Goal: Task Accomplishment & Management: Complete application form

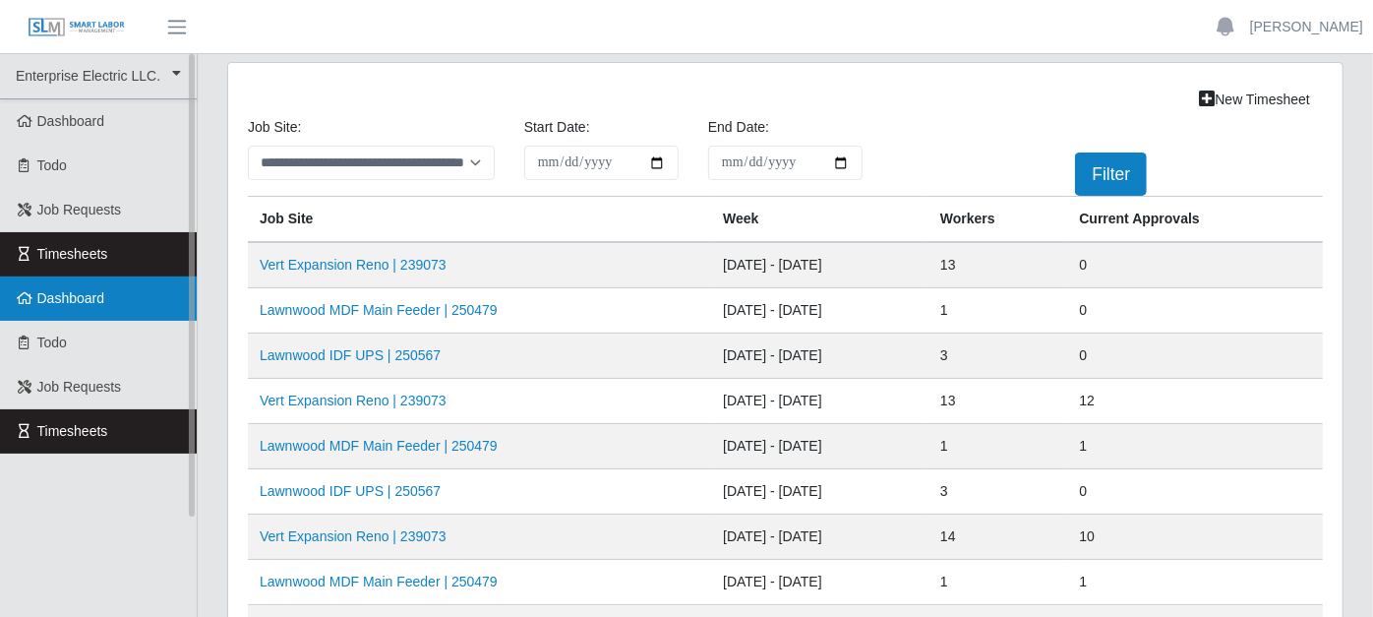
click at [128, 287] on link "Dashboard" at bounding box center [98, 298] width 197 height 44
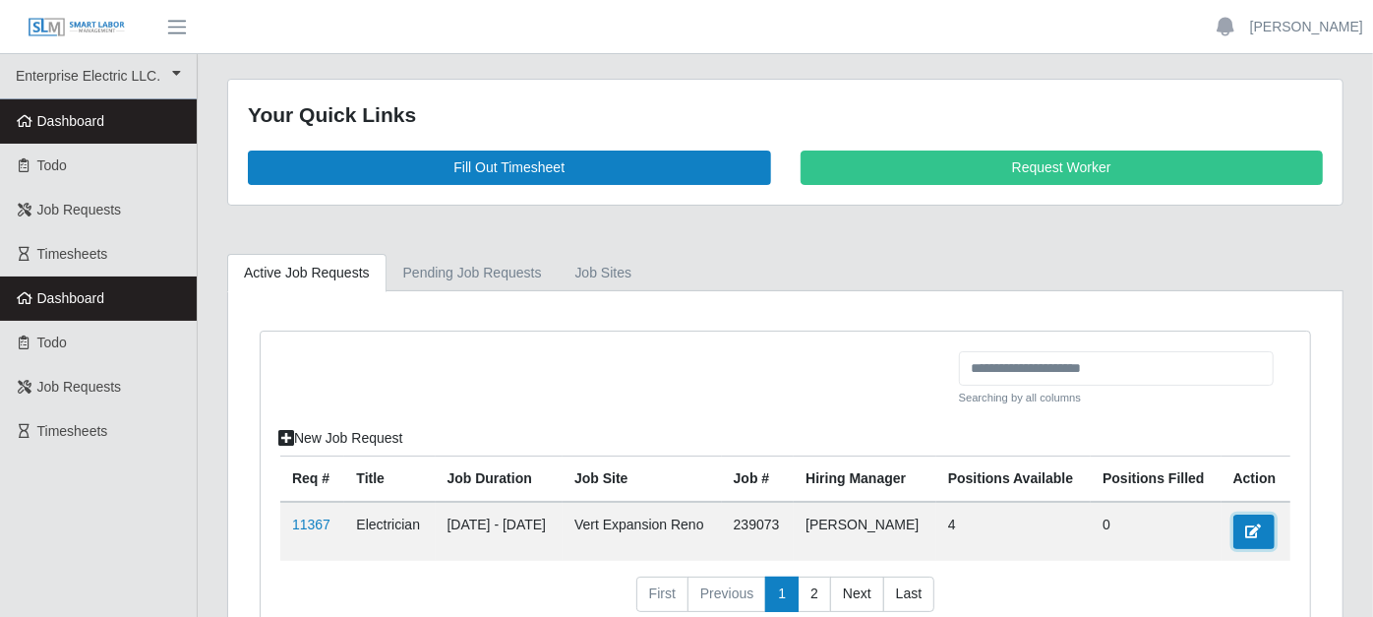
click at [1250, 524] on icon at bounding box center [1254, 531] width 16 height 14
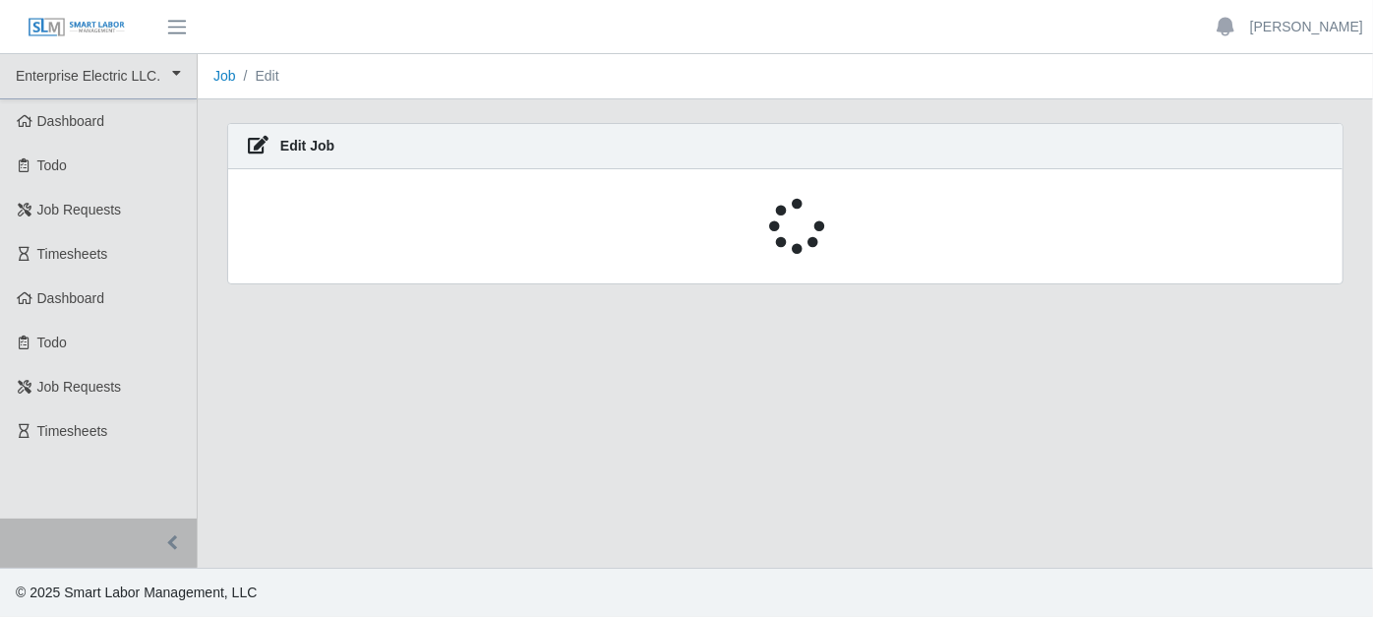
select select "****"
select select "***"
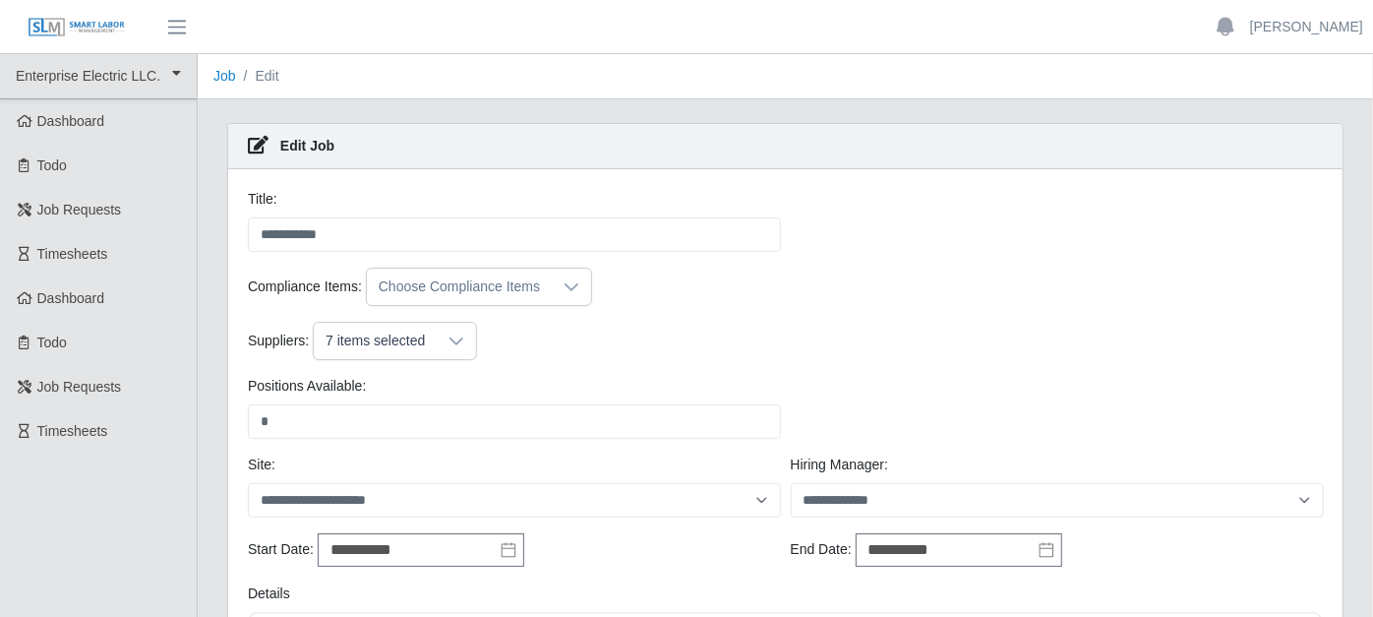
click at [456, 345] on icon at bounding box center [456, 341] width 16 height 16
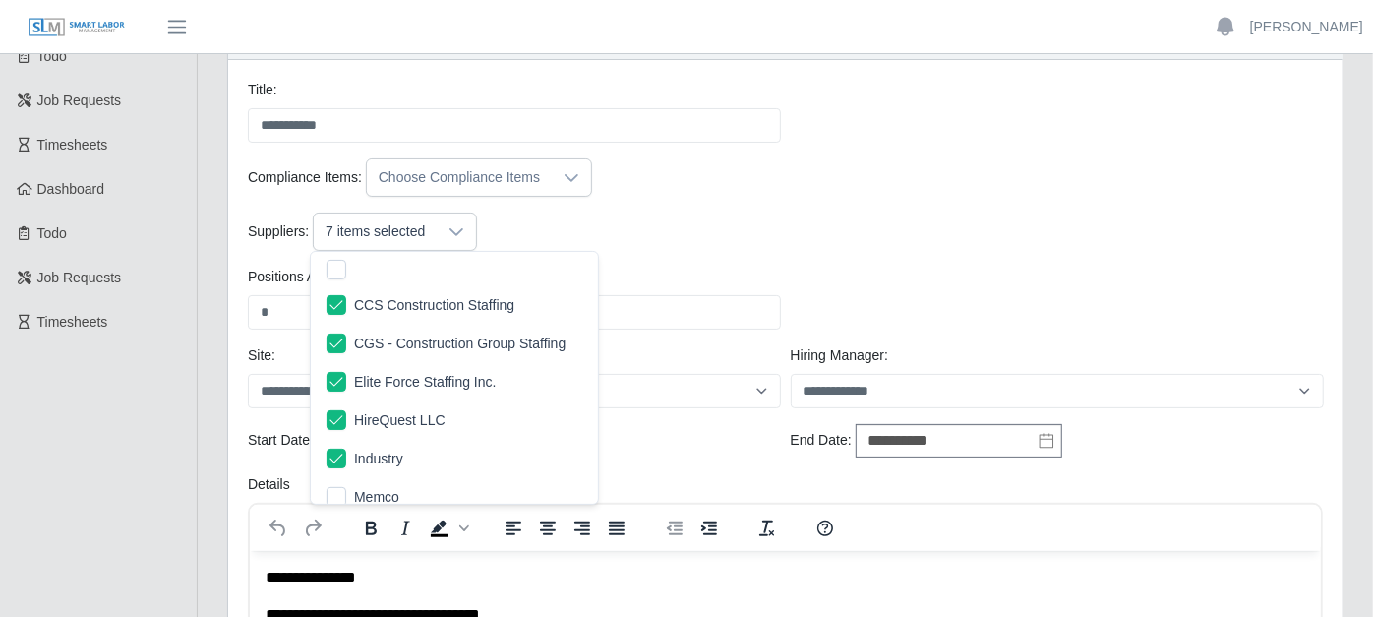
click at [648, 216] on div "Suppliers: 7 items selected" at bounding box center [785, 231] width 1085 height 38
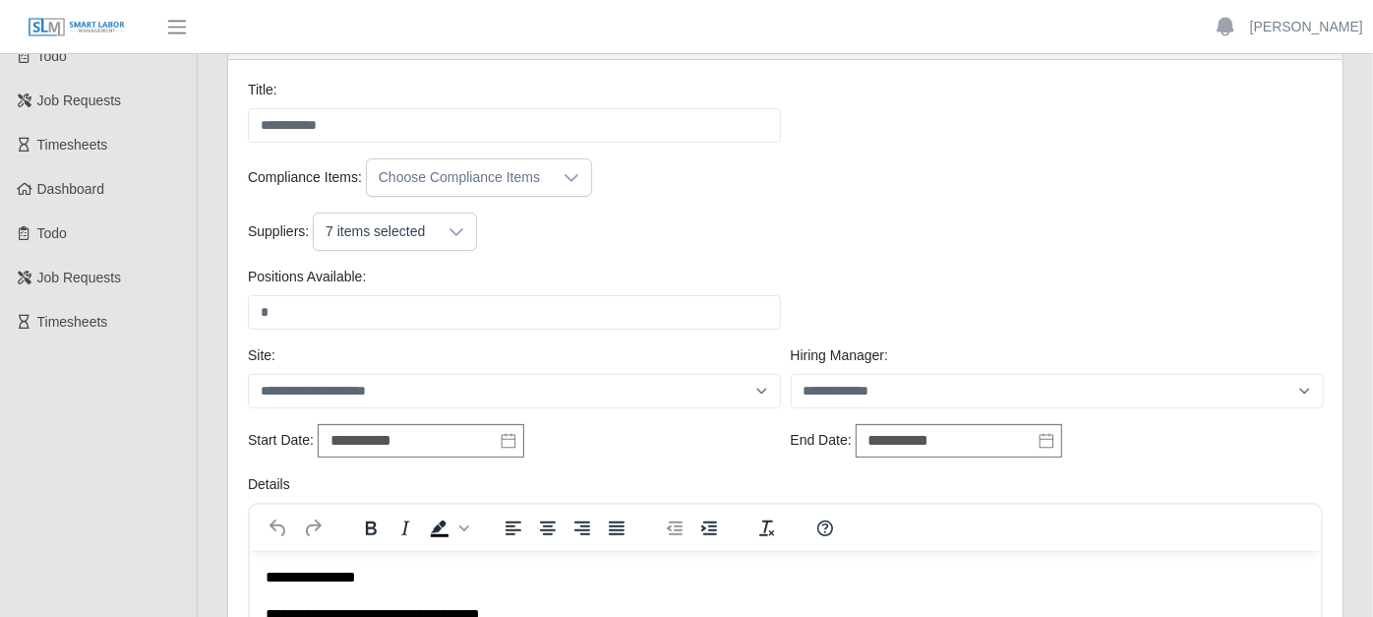
click at [572, 183] on div at bounding box center [571, 177] width 39 height 36
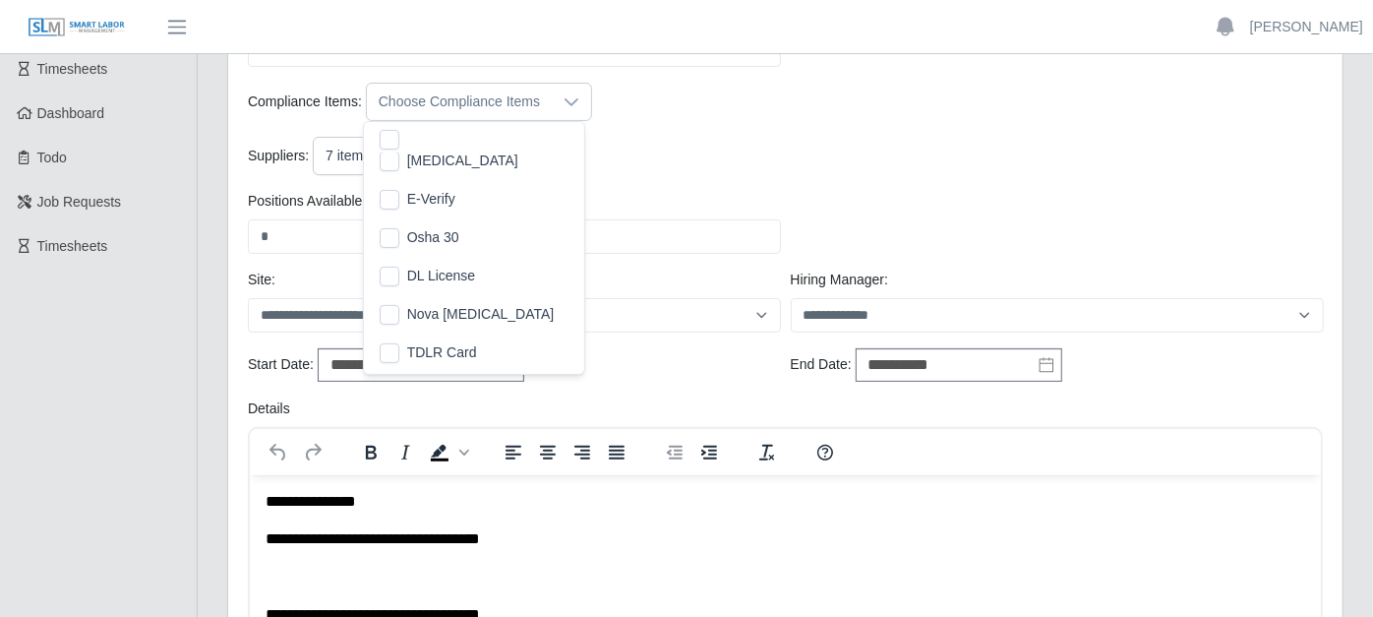
scroll to position [218, 0]
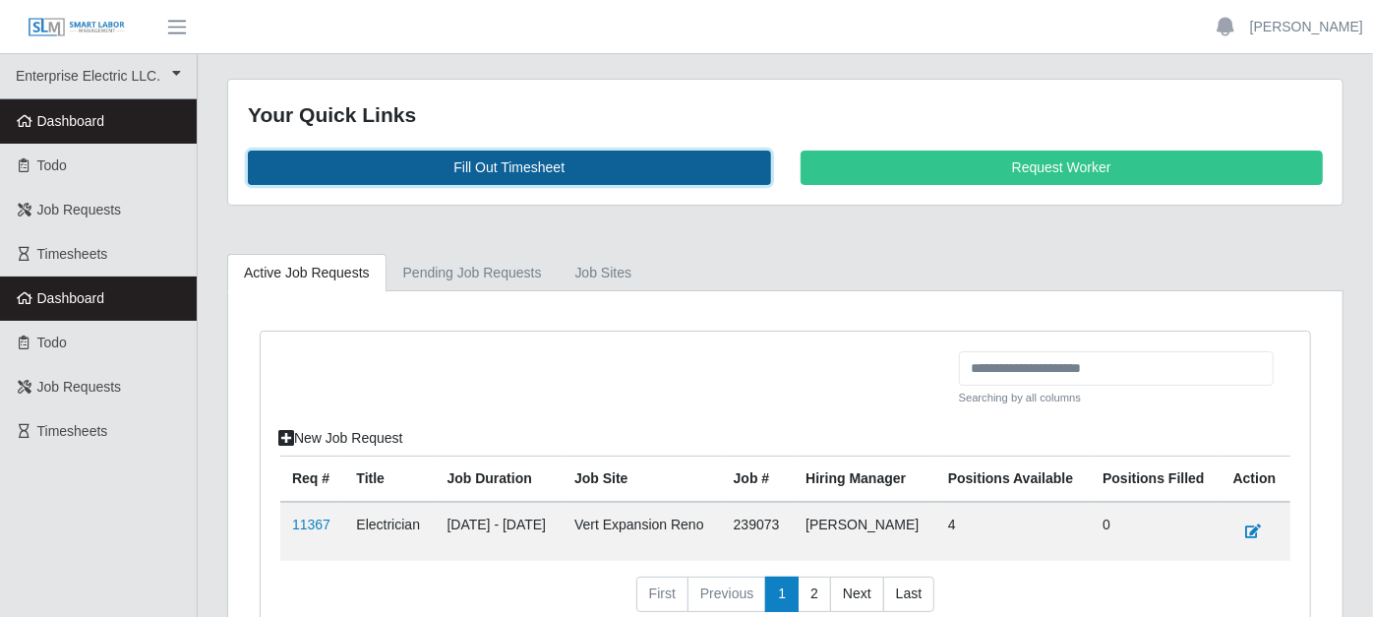
click at [325, 169] on link "Fill Out Timesheet" at bounding box center [509, 167] width 523 height 34
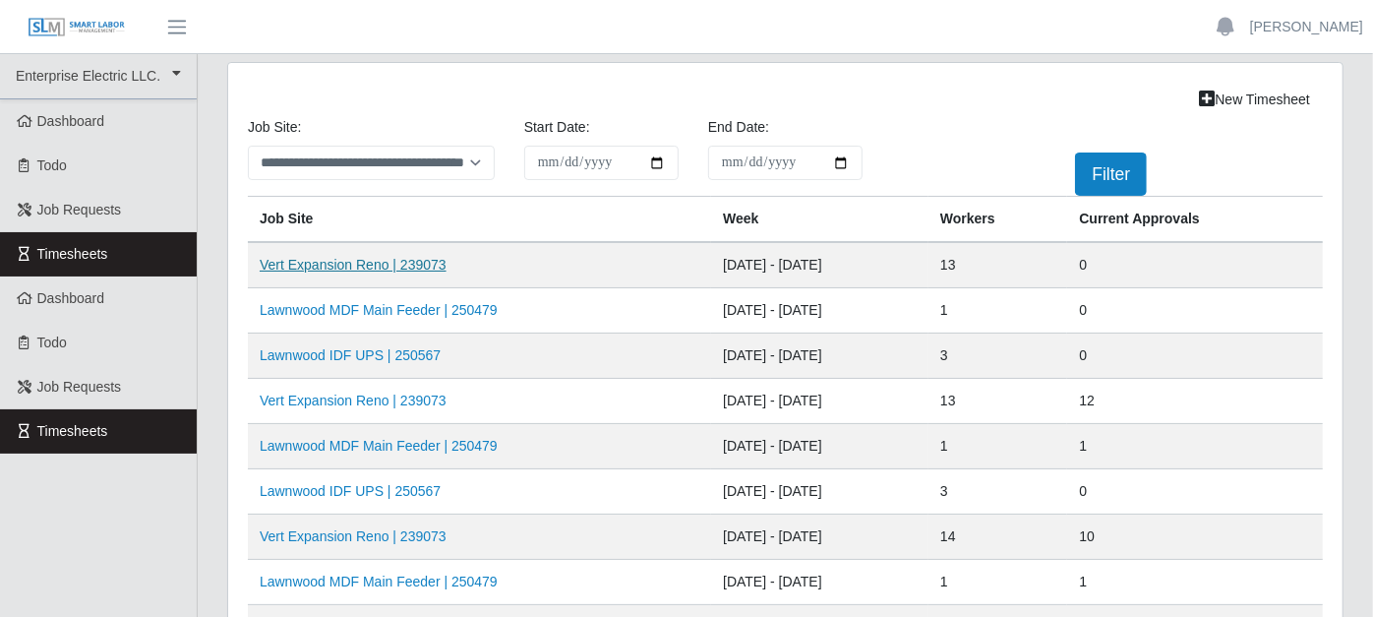
click at [339, 264] on link "Vert Expansion Reno | 239073" at bounding box center [353, 265] width 187 height 16
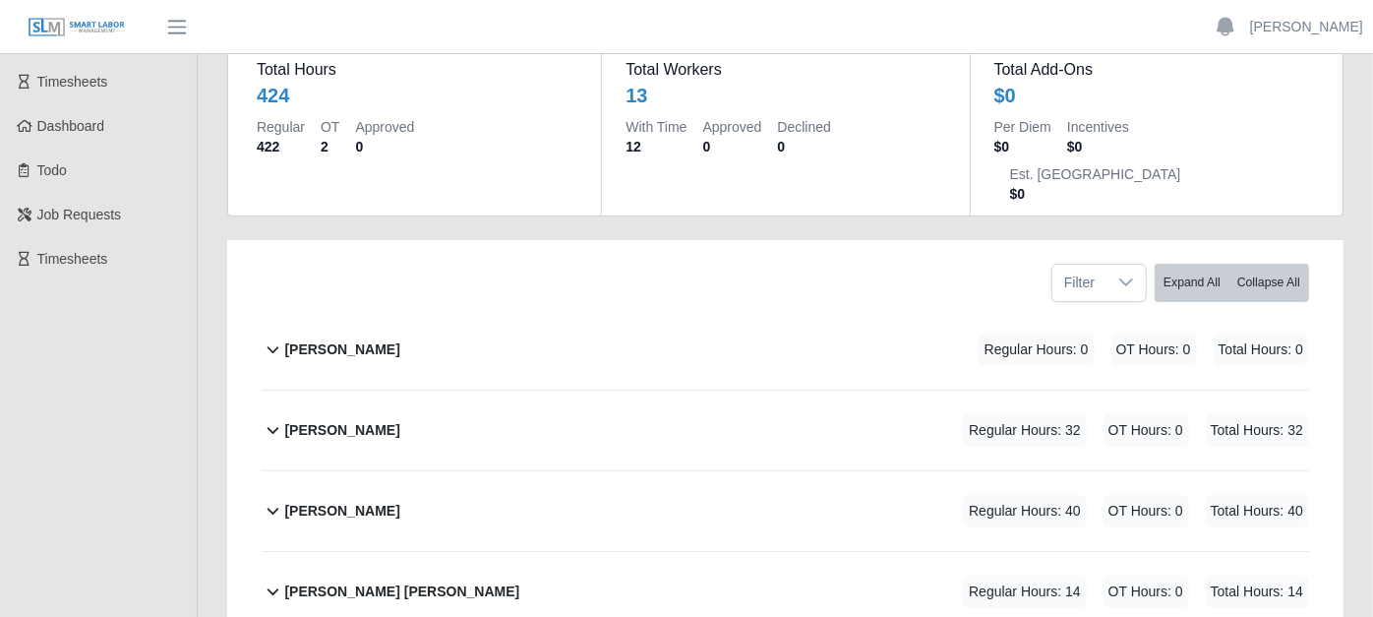
scroll to position [218, 0]
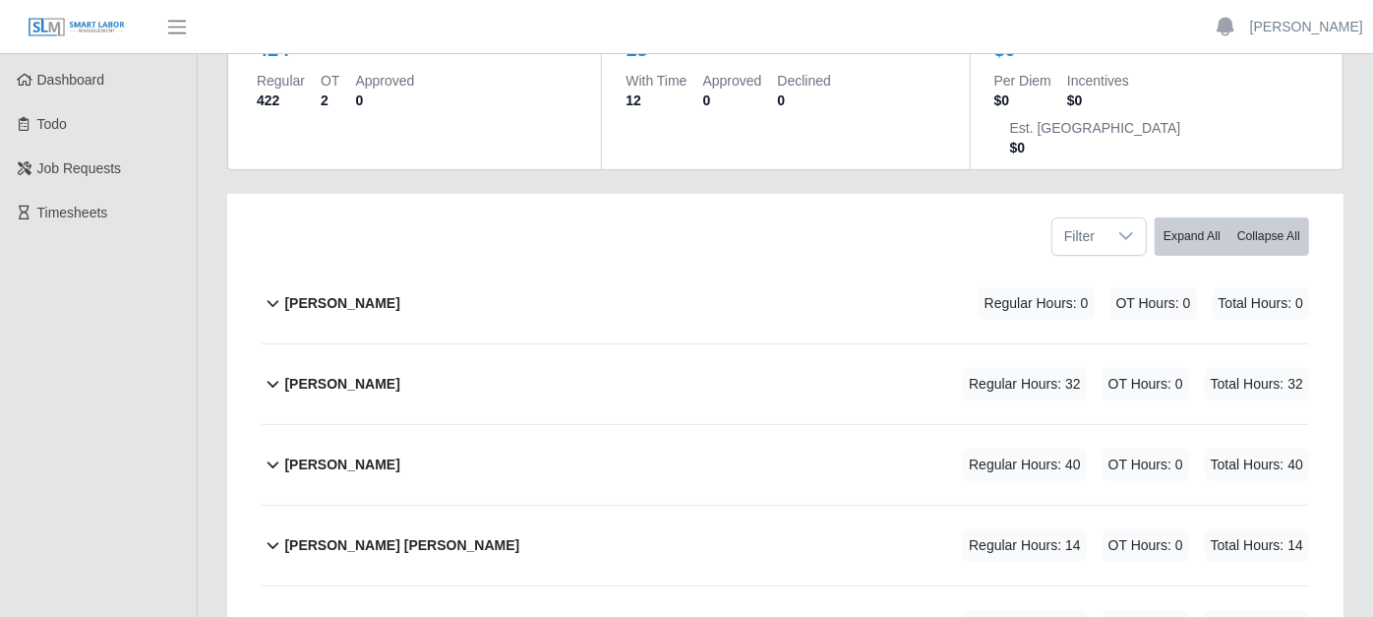
click at [270, 372] on icon at bounding box center [273, 384] width 23 height 24
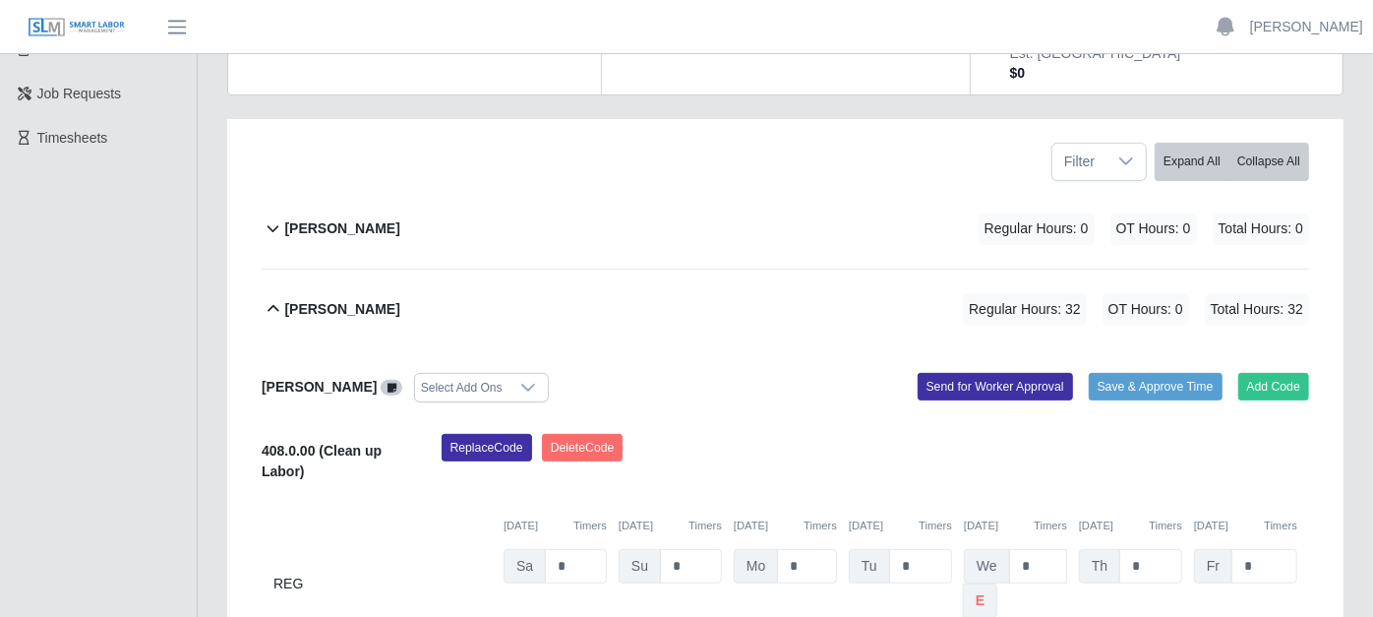
scroll to position [327, 0]
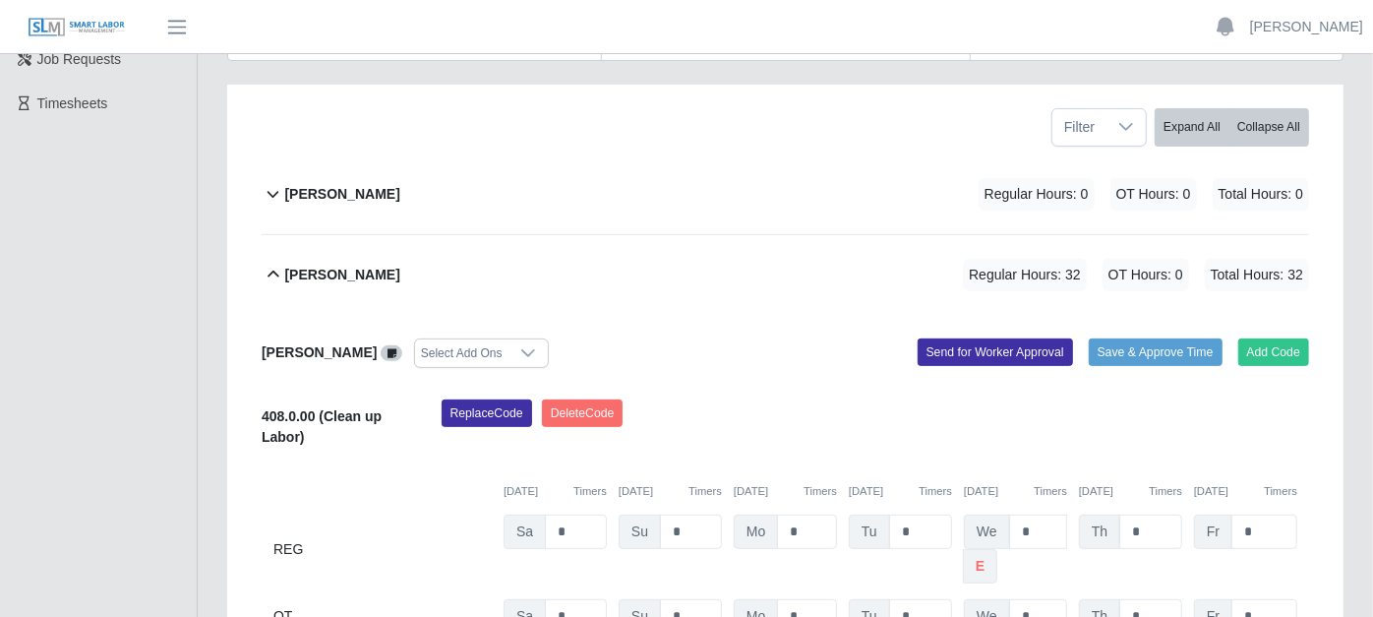
click at [272, 263] on icon at bounding box center [273, 275] width 23 height 24
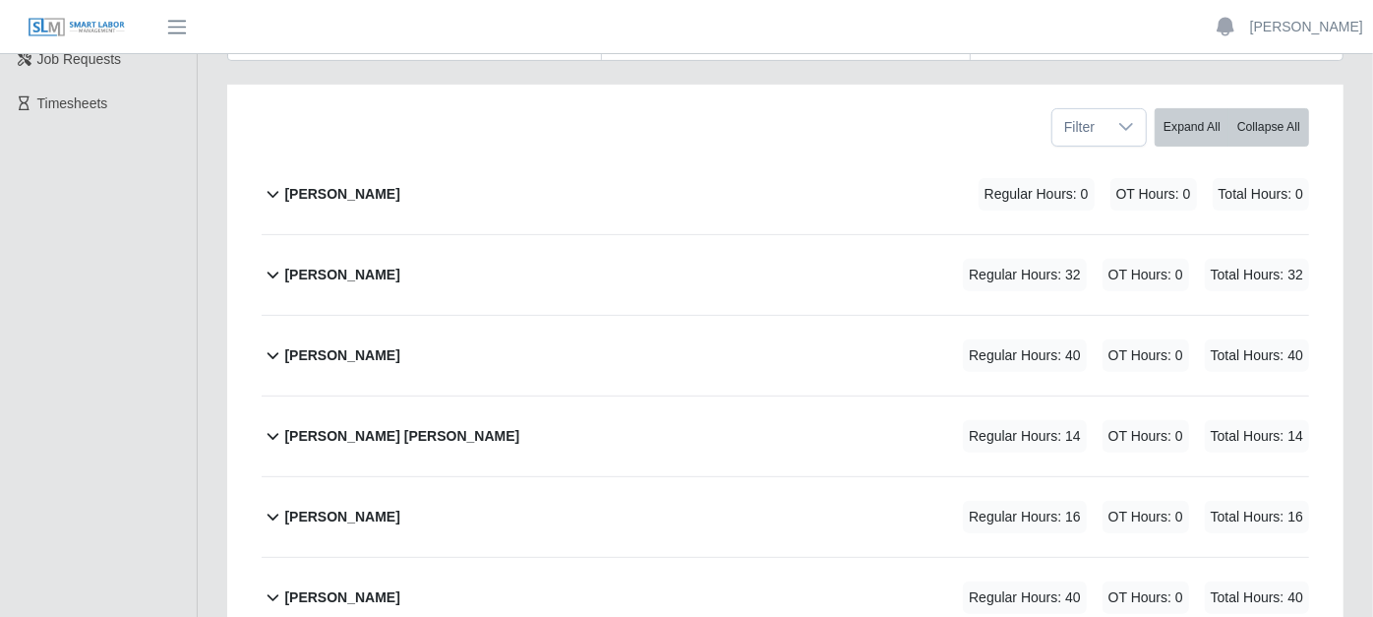
click at [277, 424] on icon at bounding box center [273, 436] width 23 height 24
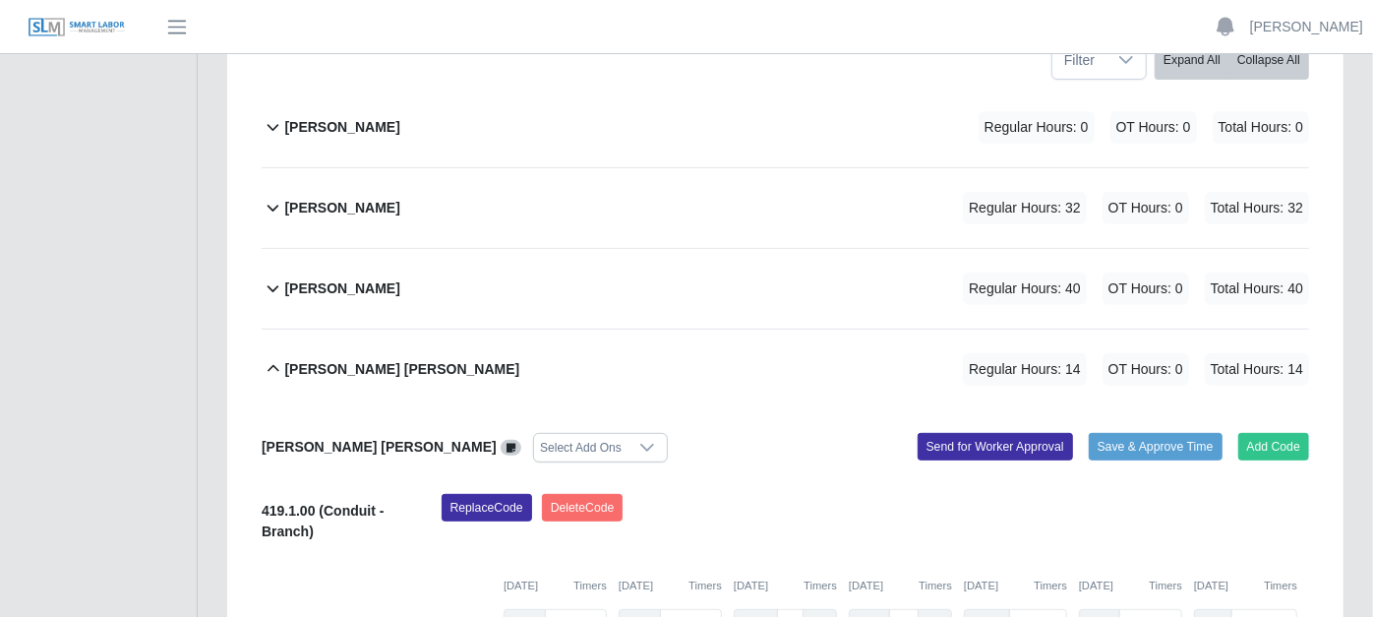
scroll to position [546, 0]
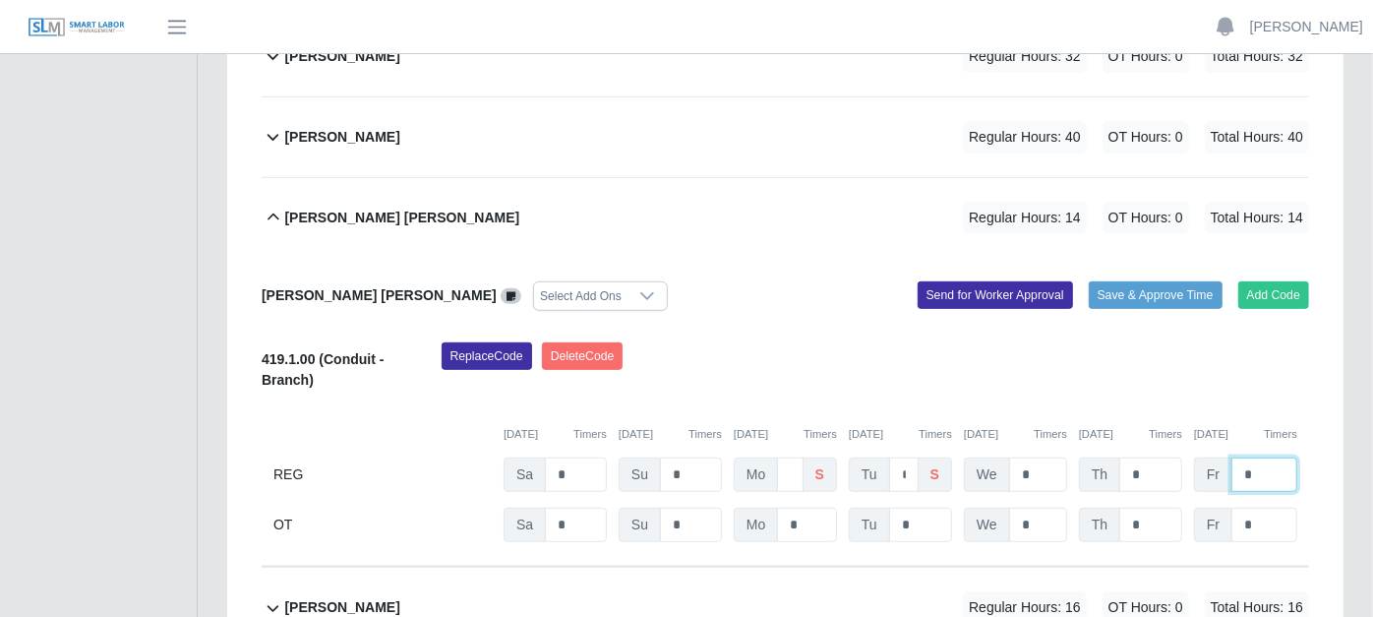
click at [1262, 457] on input "*" at bounding box center [1264, 474] width 66 height 34
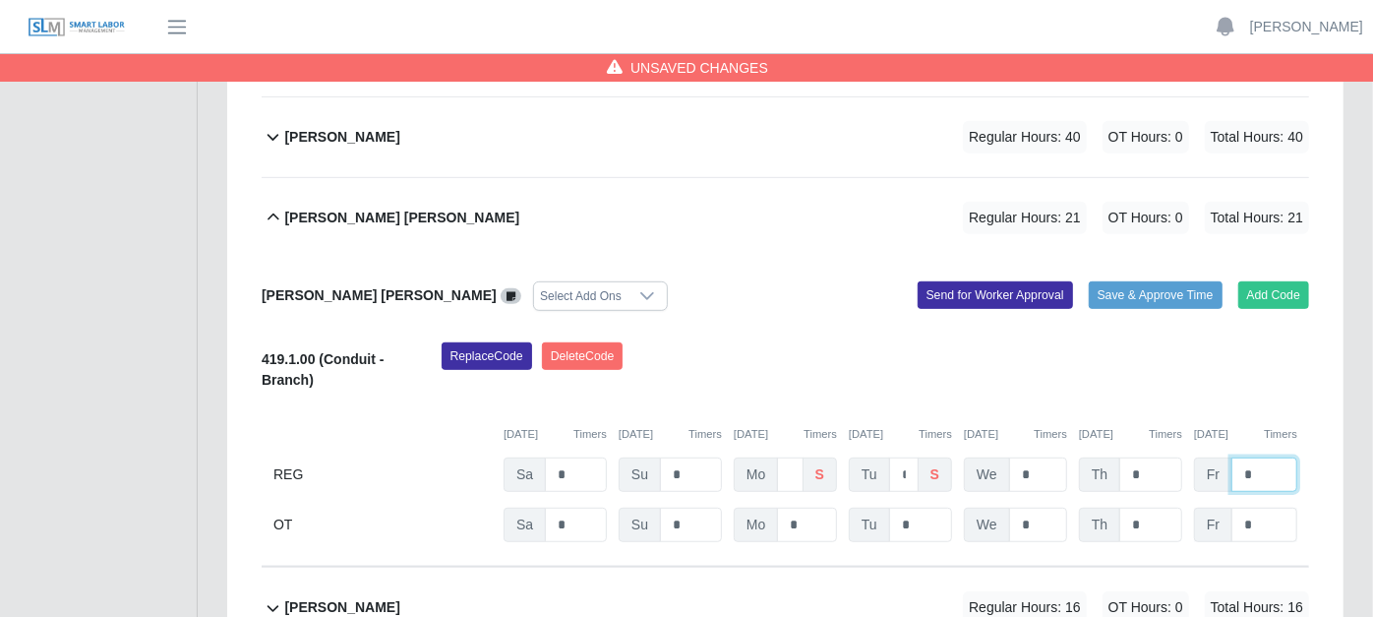
type input "*"
click at [1274, 507] on input "*" at bounding box center [1264, 524] width 66 height 34
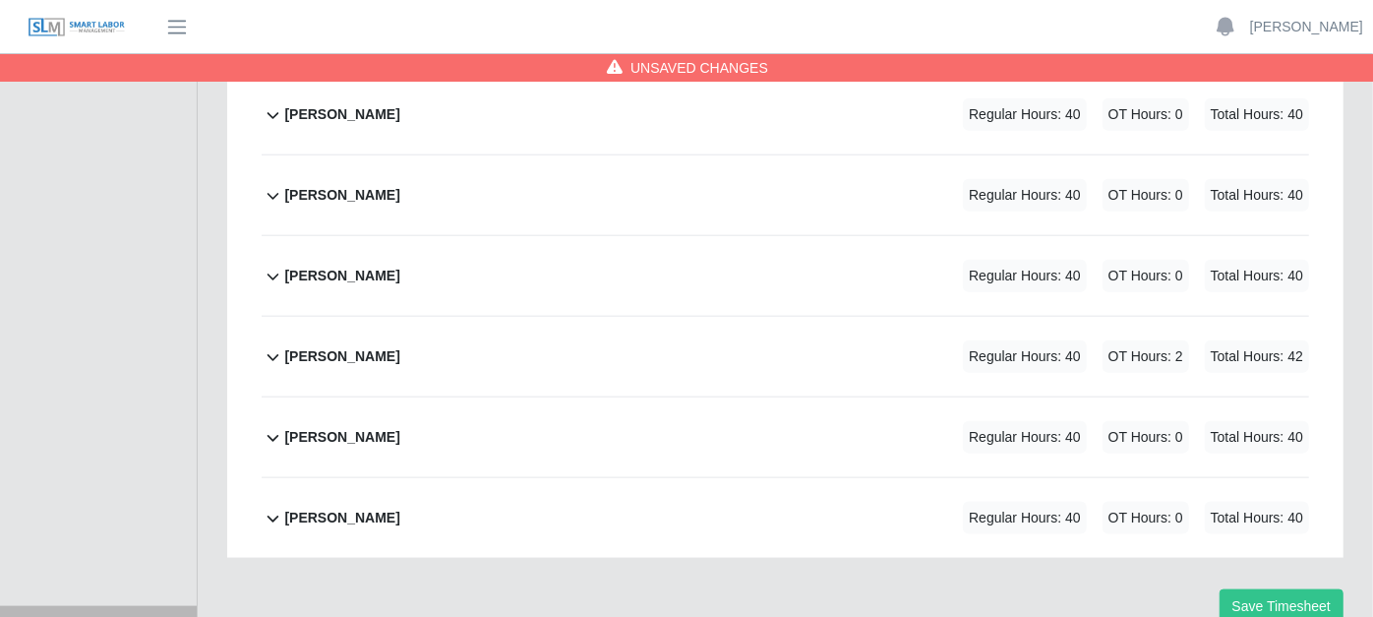
scroll to position [1311, 0]
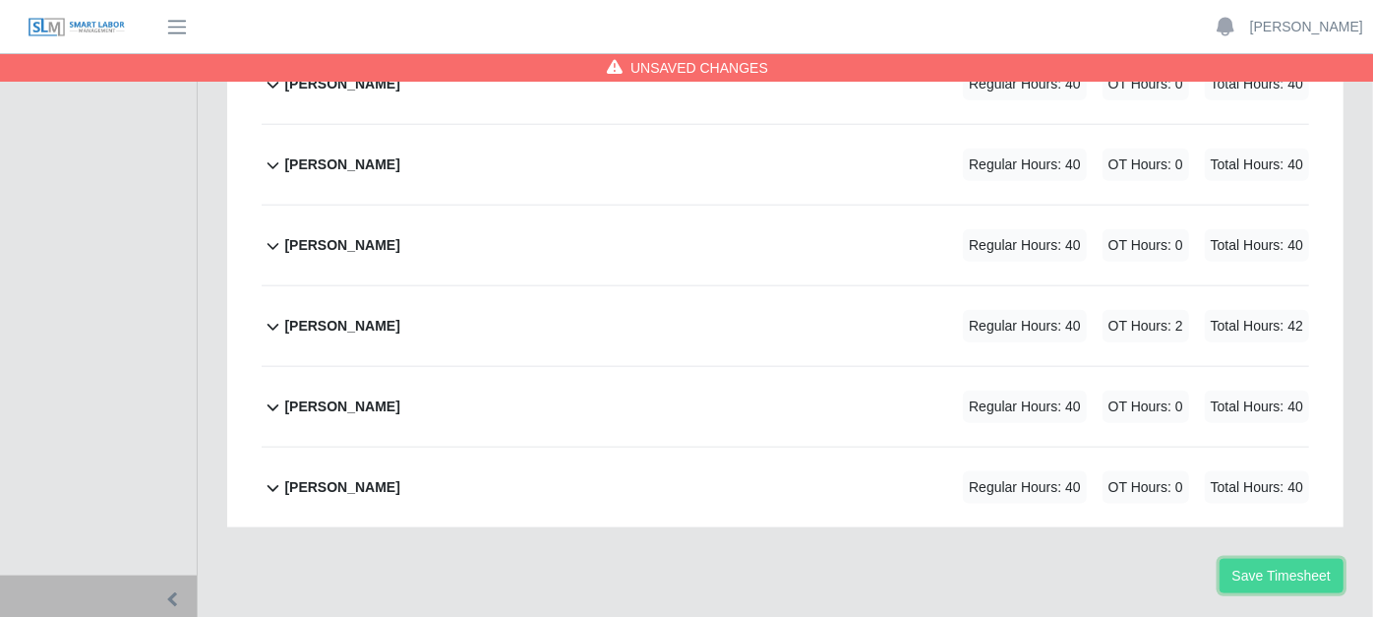
click at [1290, 559] on button "Save Timesheet" at bounding box center [1281, 576] width 124 height 34
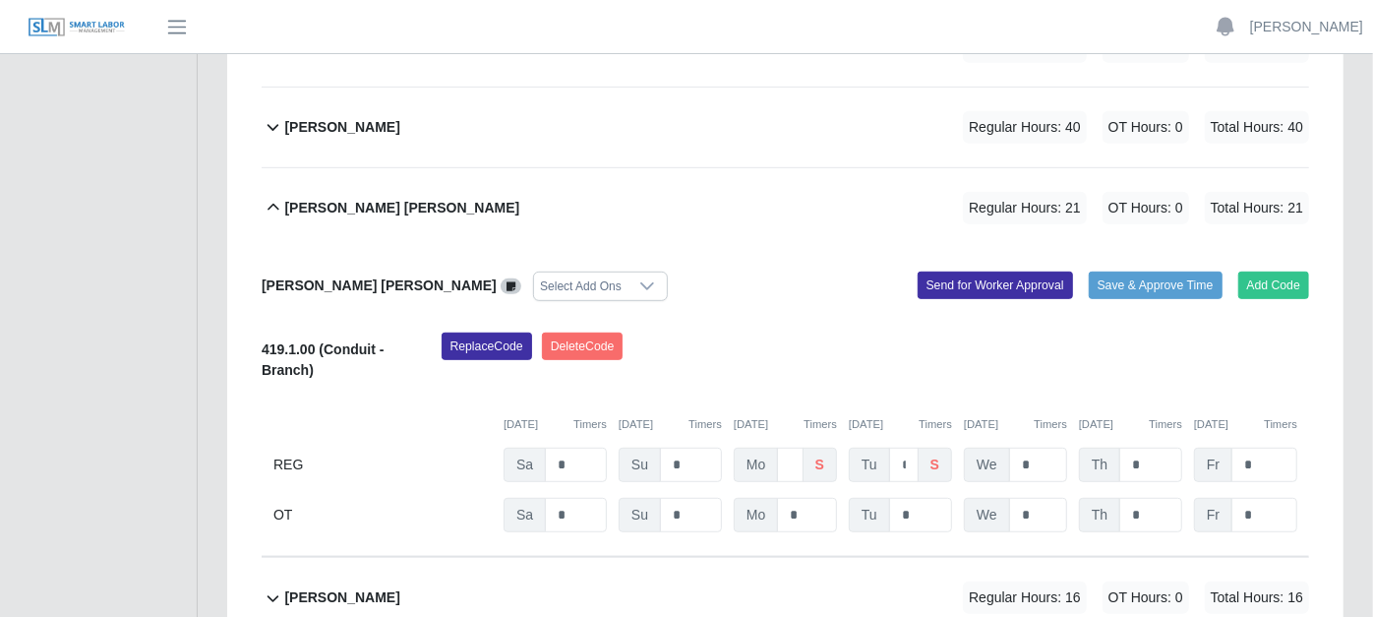
scroll to position [546, 0]
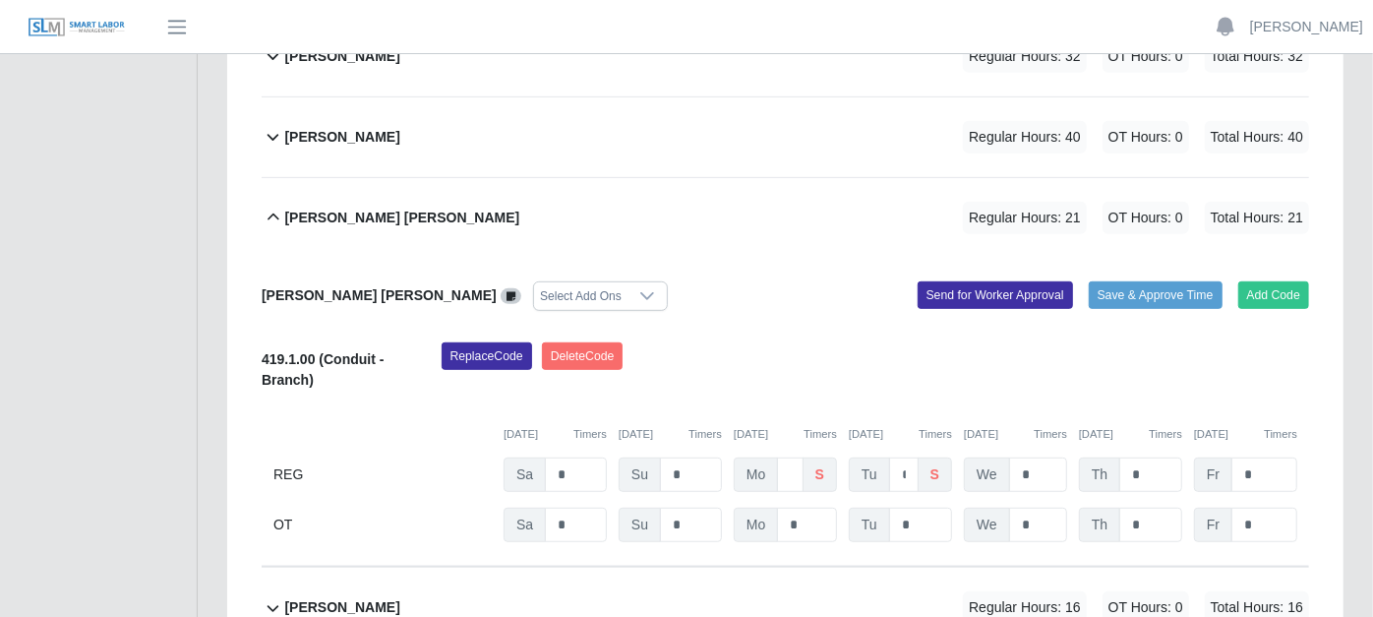
click at [267, 206] on icon at bounding box center [273, 218] width 23 height 24
